Goal: Task Accomplishment & Management: Manage account settings

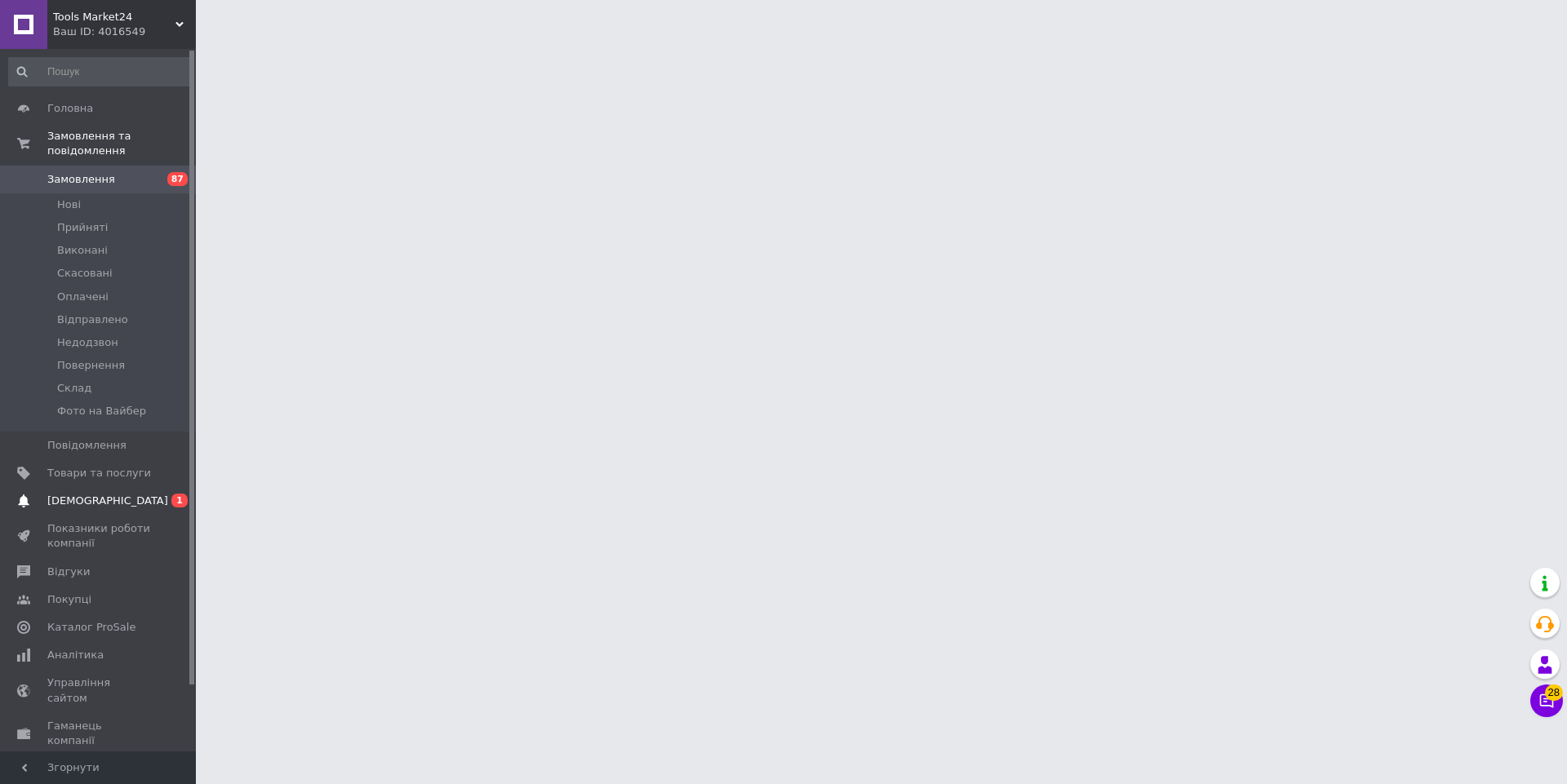
click at [87, 502] on span "[DEMOGRAPHIC_DATA]" at bounding box center [107, 500] width 120 height 14
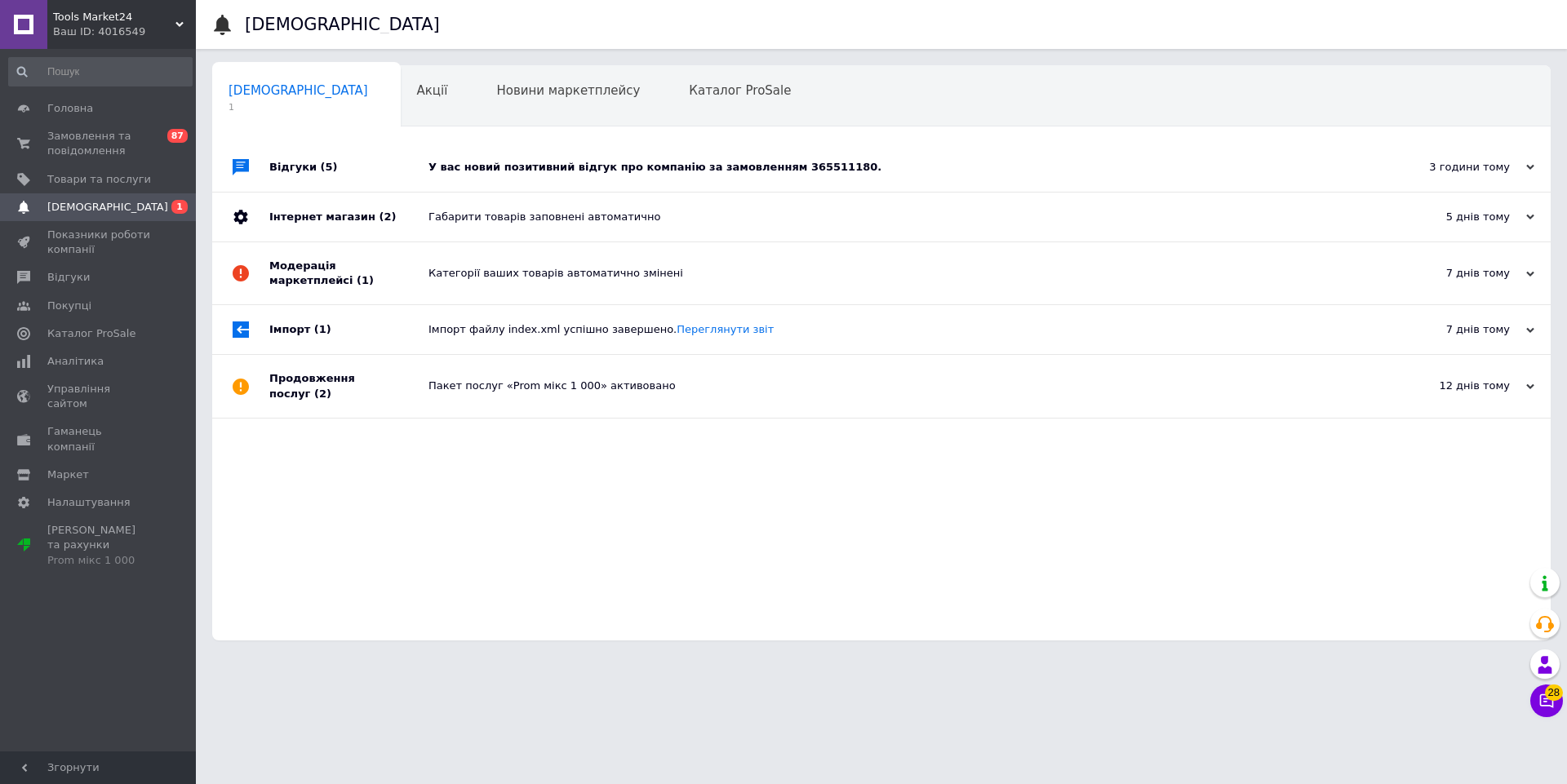
click at [536, 160] on div "У вас новий позитивний відгук про компанію за замовленням 365511180." at bounding box center [900, 167] width 943 height 14
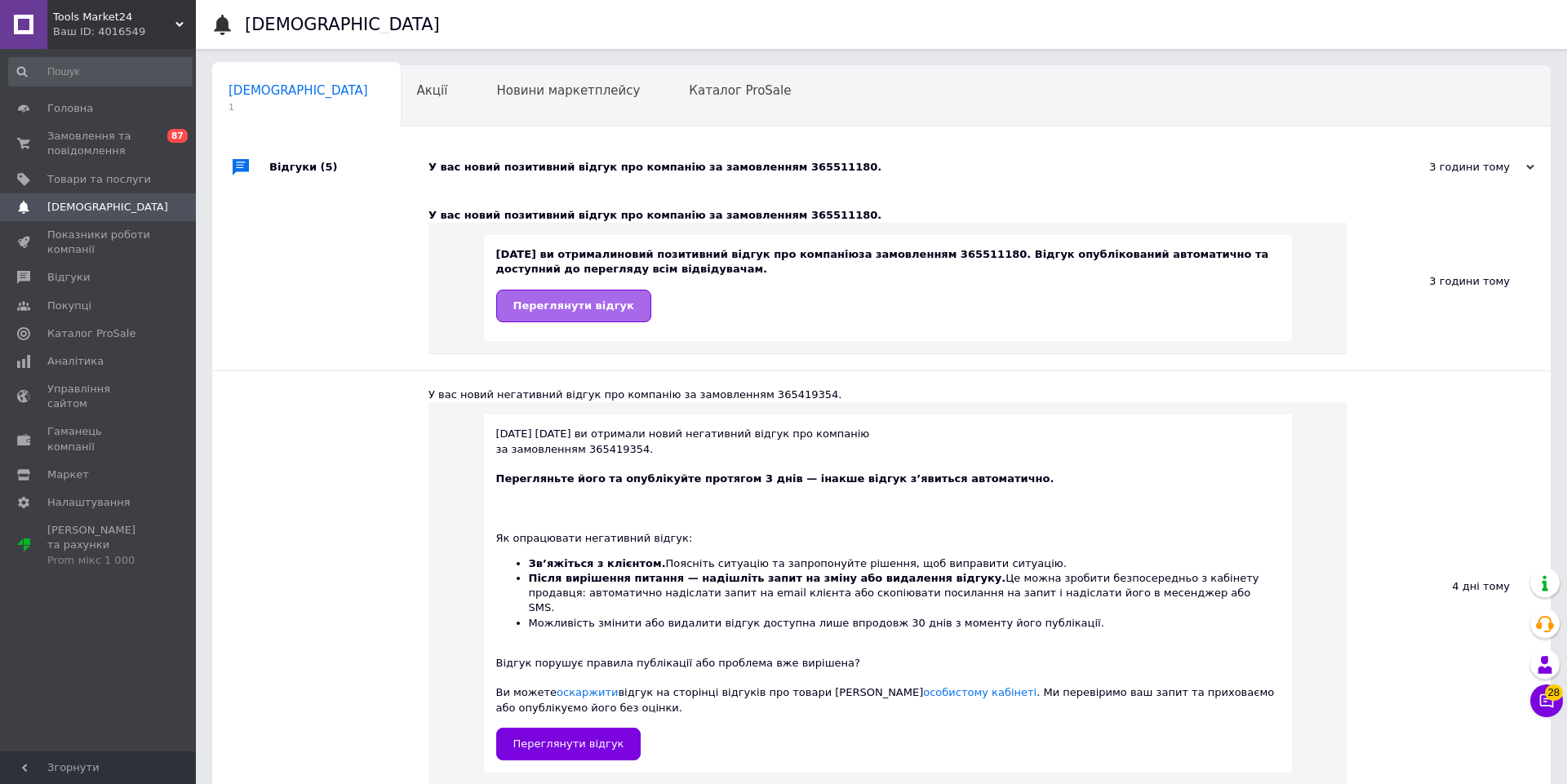
click at [596, 295] on link "Переглянути відгук" at bounding box center [574, 306] width 155 height 33
click at [125, 124] on link "Замовлення та повідомлення 0 87" at bounding box center [100, 143] width 201 height 42
